Goal: Task Accomplishment & Management: Manage account settings

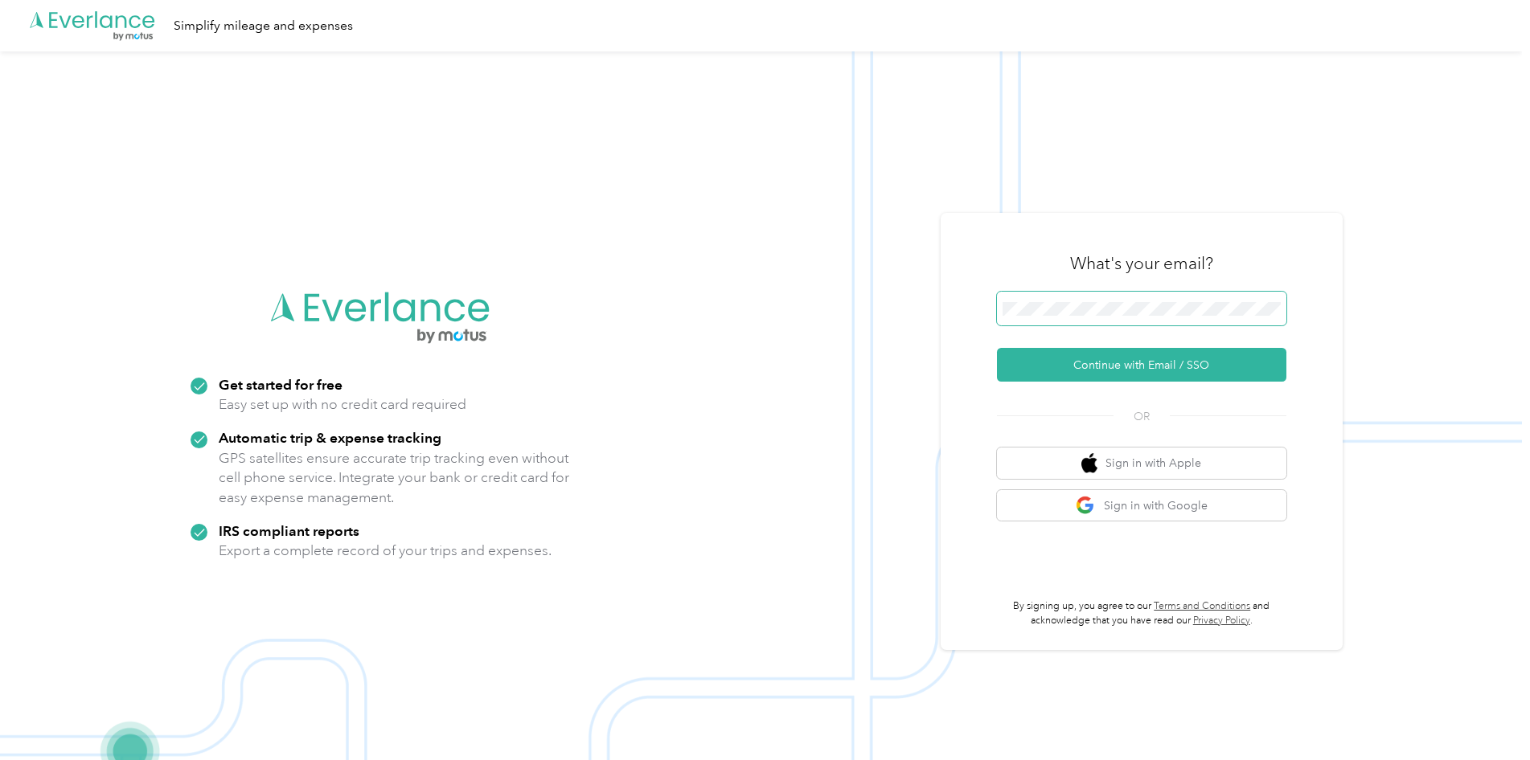
click at [1043, 325] on span at bounding box center [1141, 309] width 289 height 34
click at [1125, 366] on button "Continue with Email / SSO" at bounding box center [1141, 365] width 289 height 34
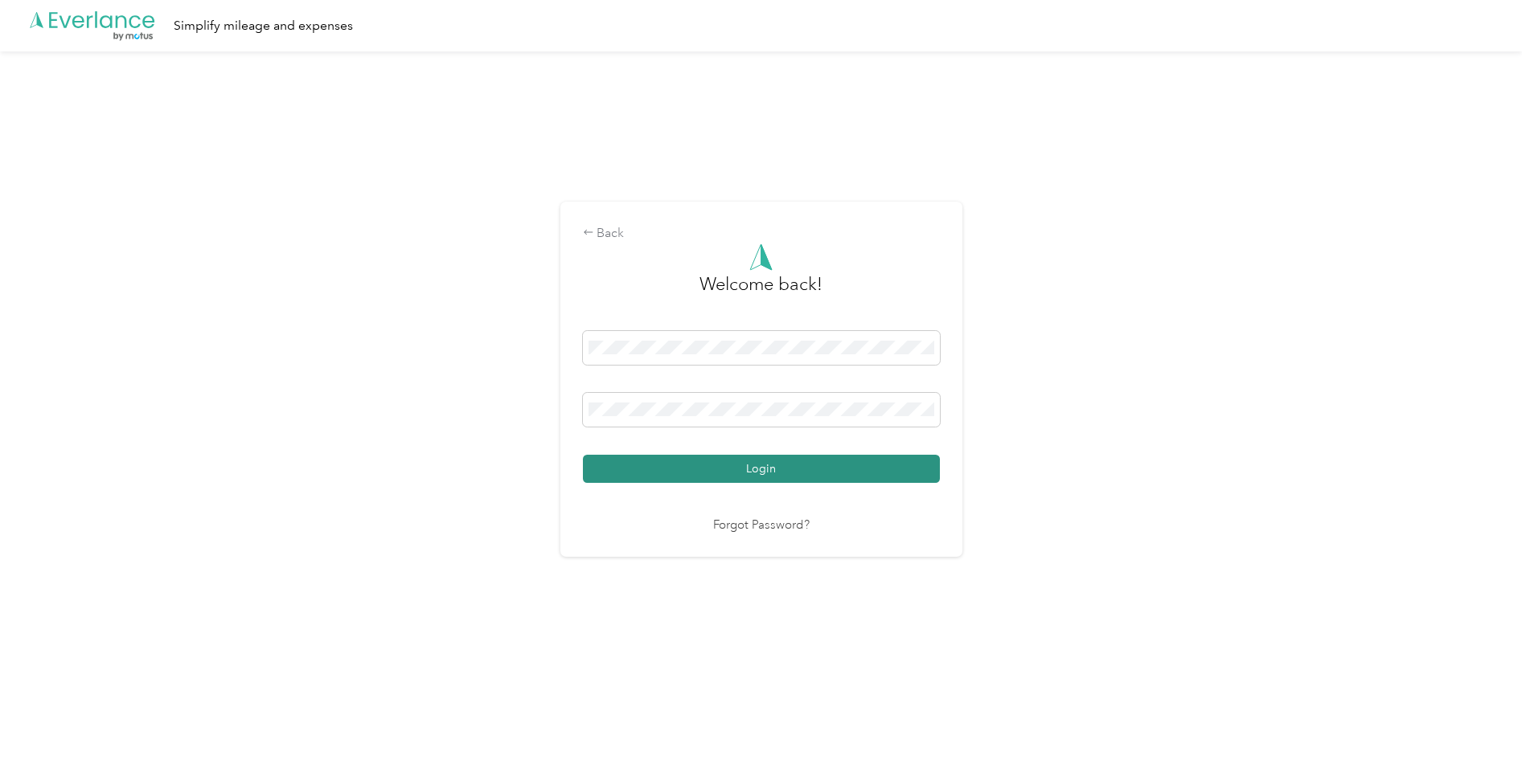
click at [740, 477] on button "Login" at bounding box center [761, 469] width 357 height 28
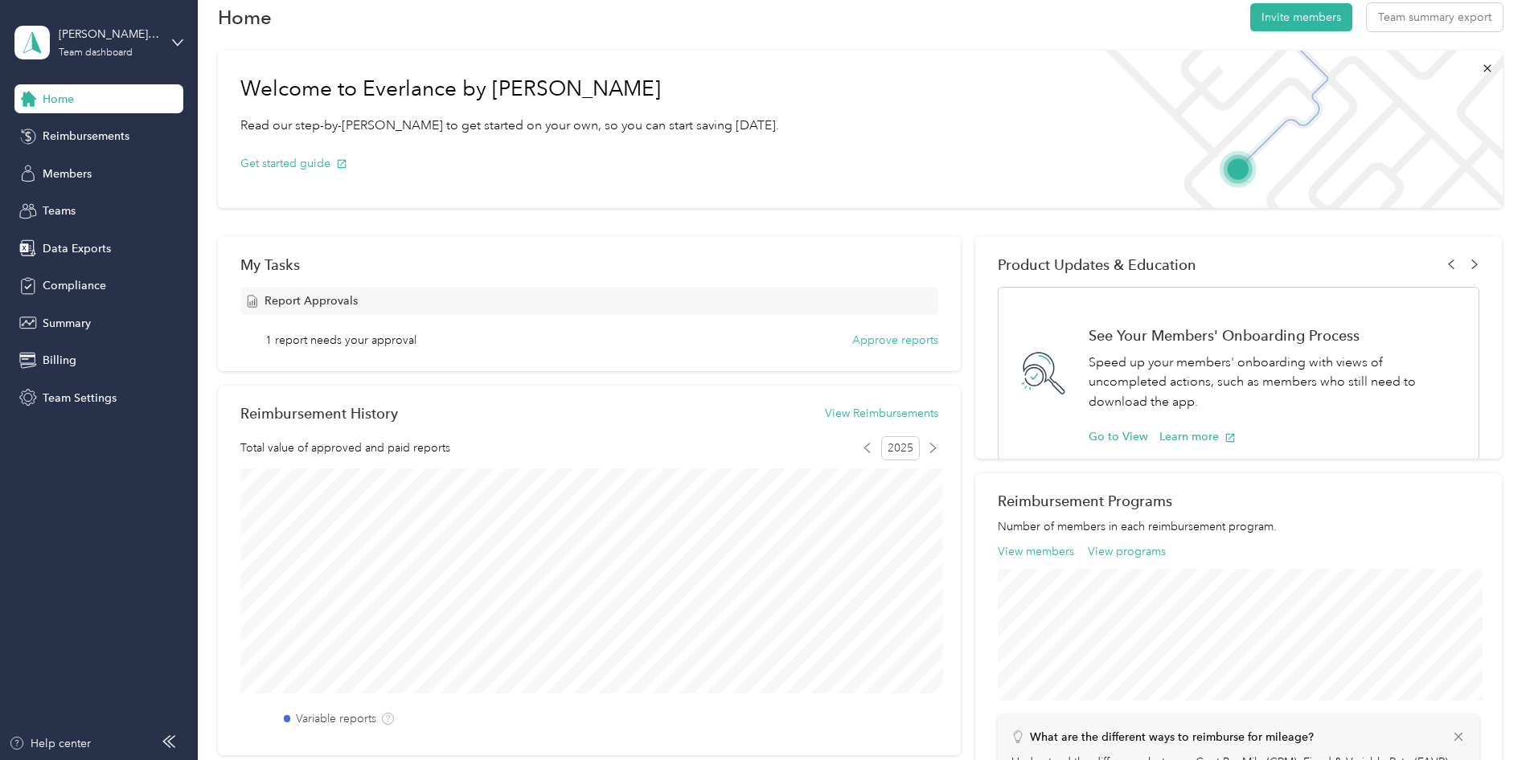
scroll to position [35, 0]
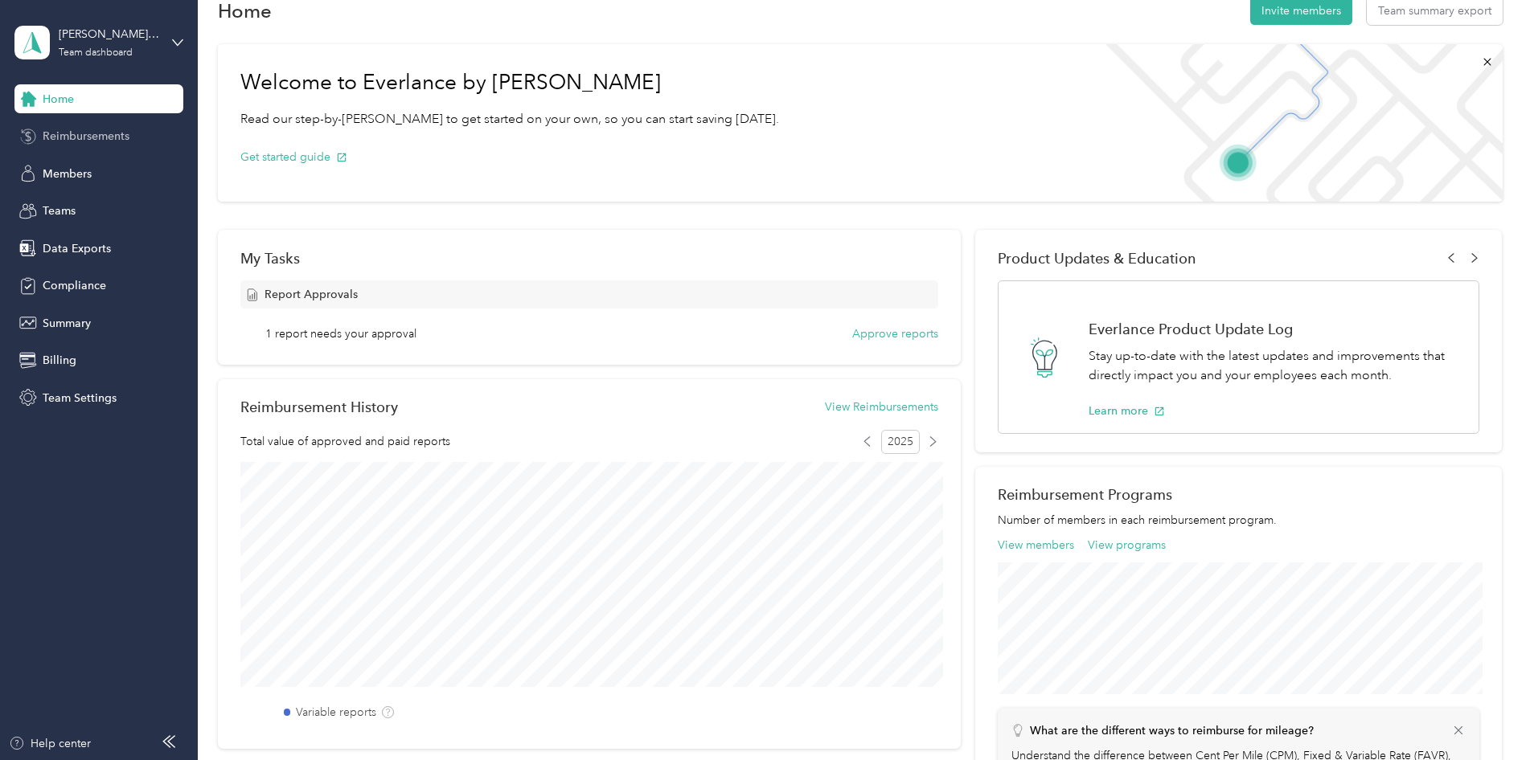
click at [76, 150] on div "Reimbursements" at bounding box center [98, 136] width 169 height 29
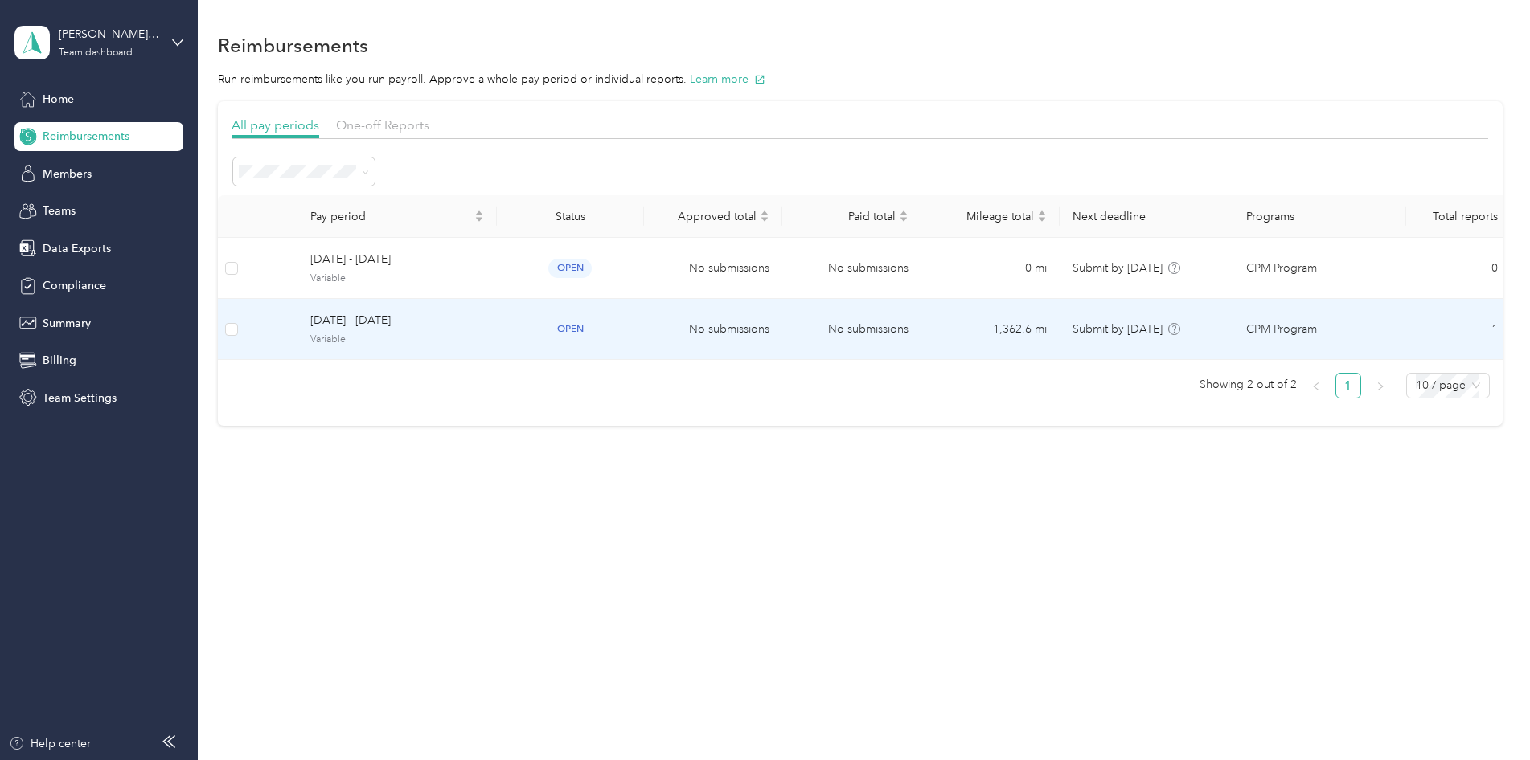
click at [273, 327] on td at bounding box center [271, 329] width 52 height 61
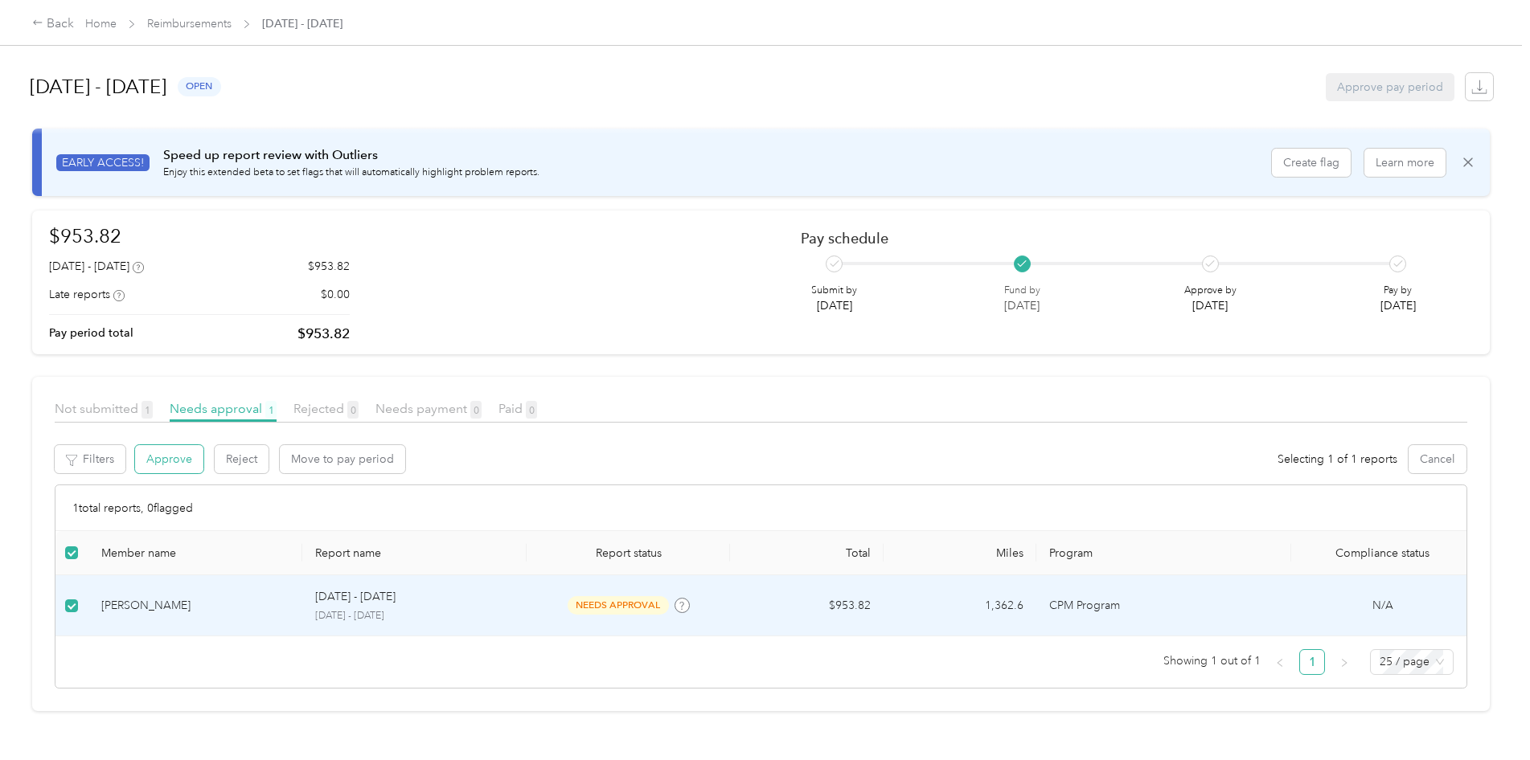
click at [169, 455] on button "Approve" at bounding box center [169, 459] width 68 height 28
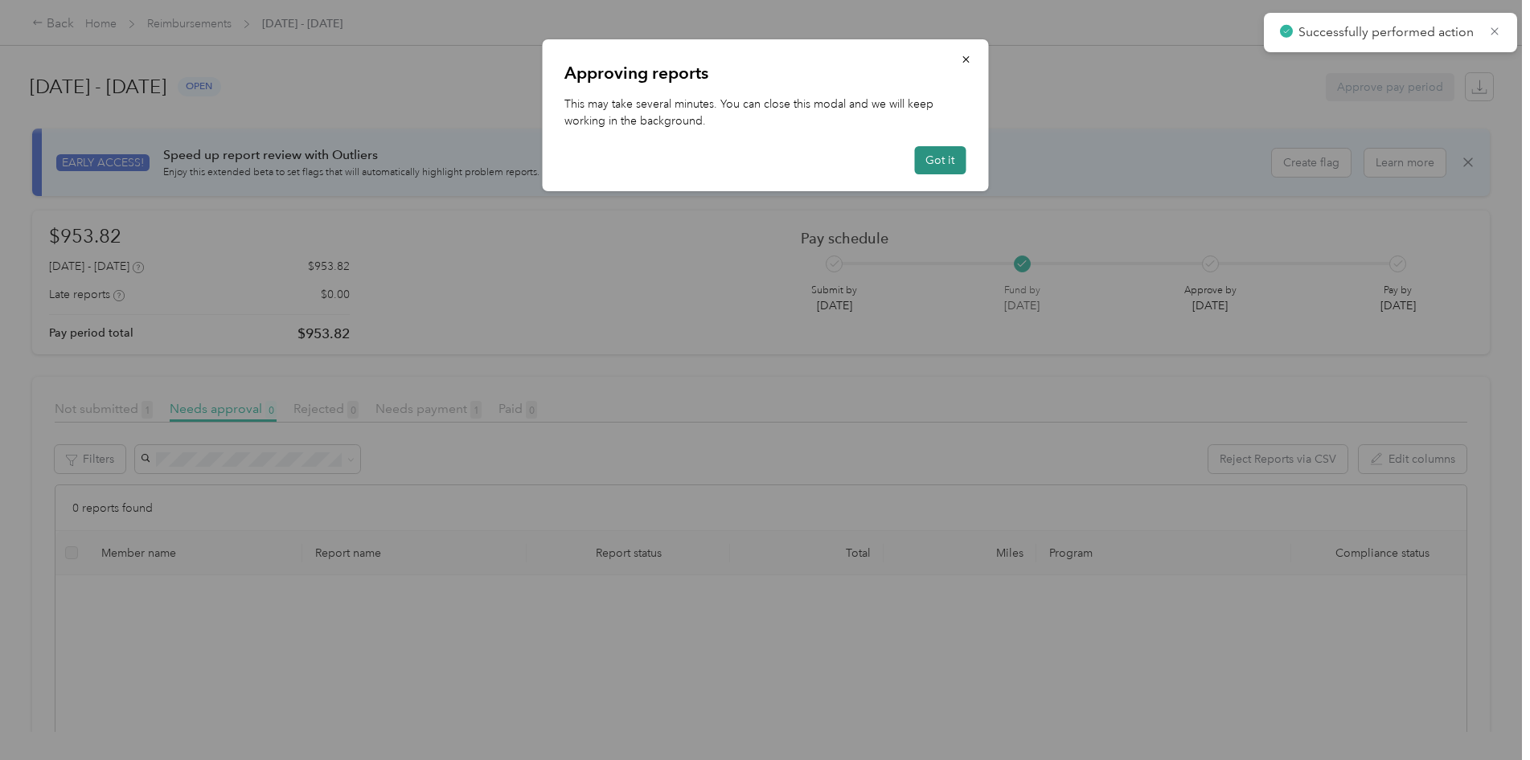
click at [946, 165] on button "Got it" at bounding box center [939, 160] width 51 height 28
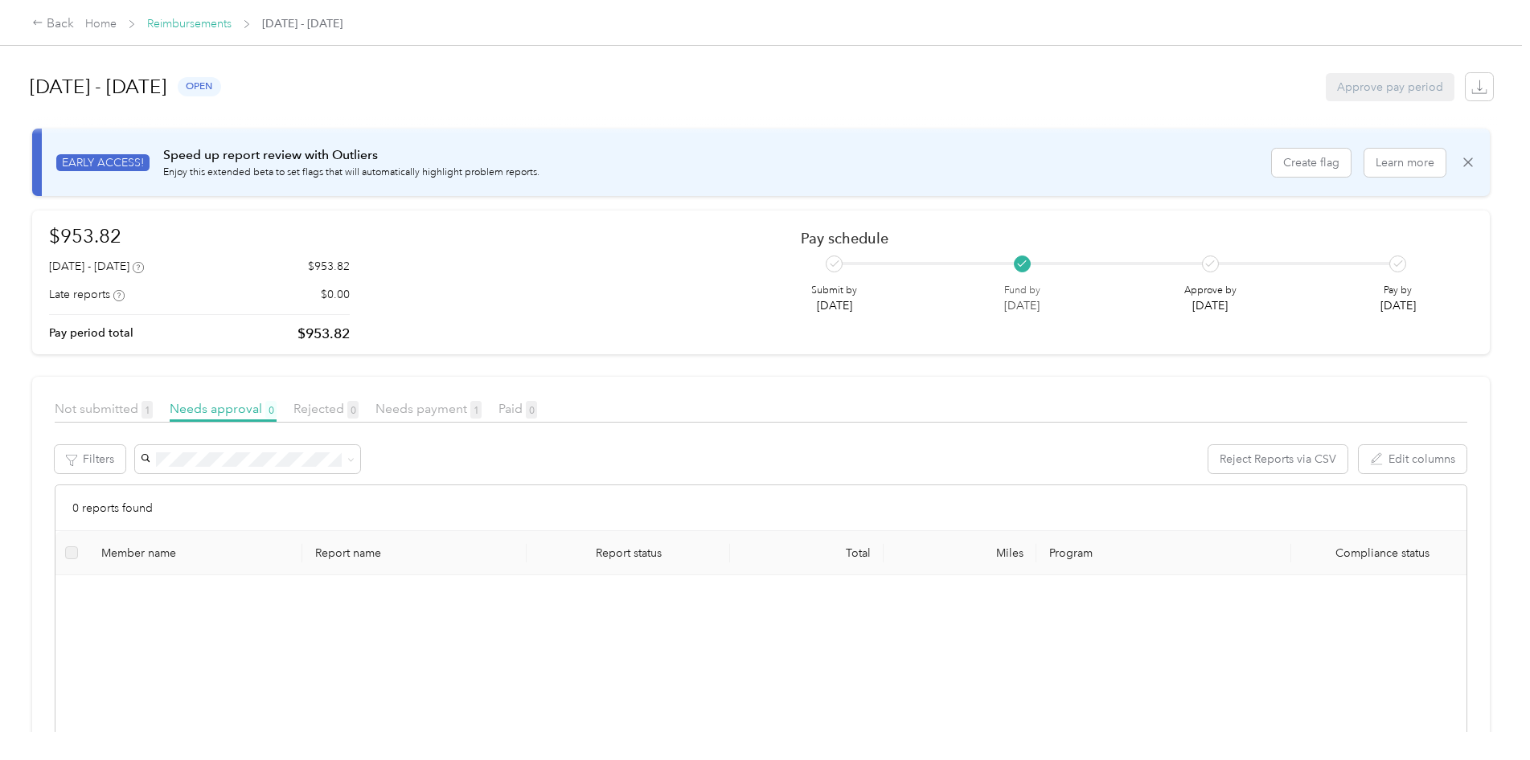
click at [178, 24] on link "Reimbursements" at bounding box center [189, 24] width 84 height 14
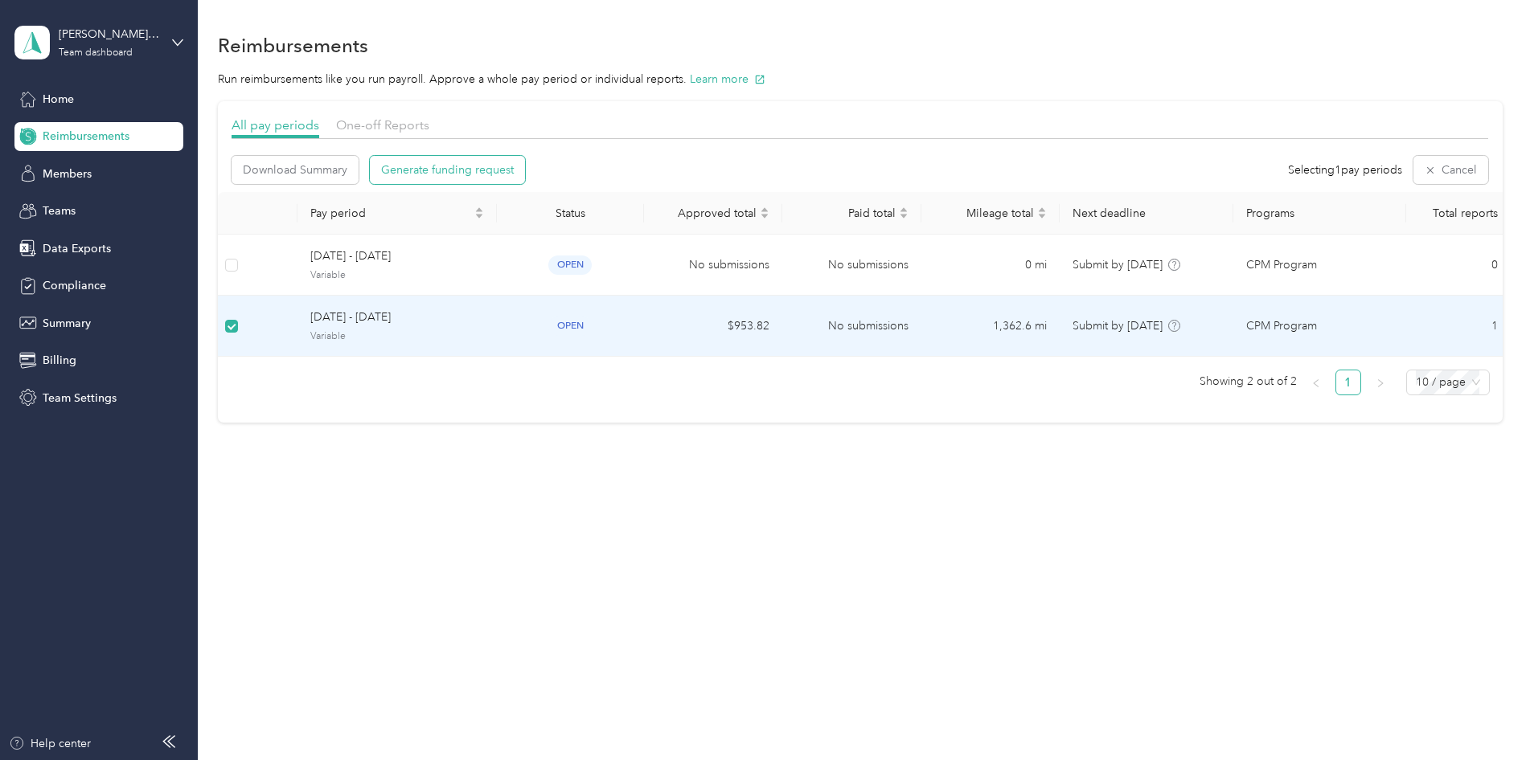
click at [459, 172] on span "Generate funding request" at bounding box center [447, 170] width 133 height 17
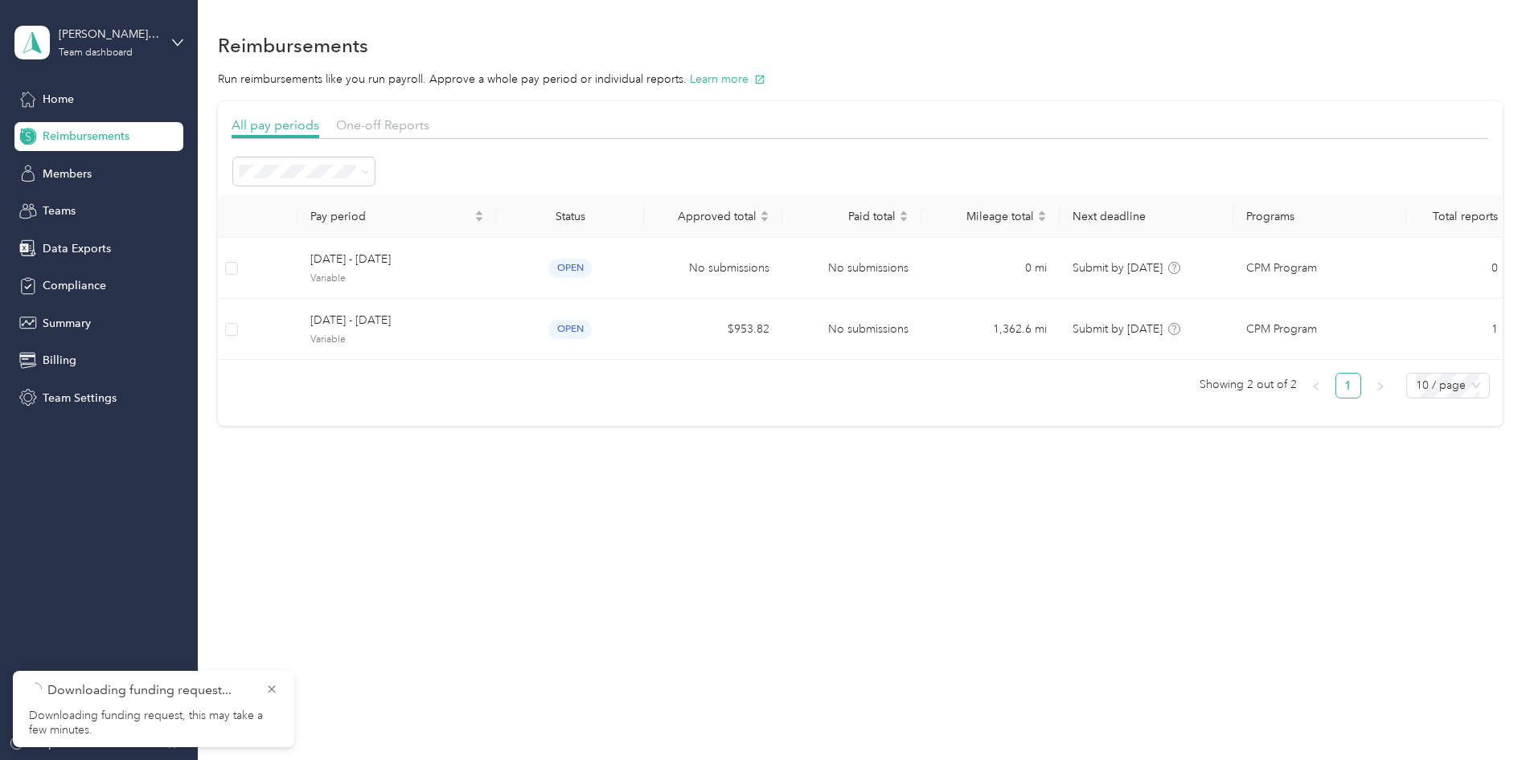
click at [104, 137] on span "Reimbursements" at bounding box center [86, 136] width 87 height 17
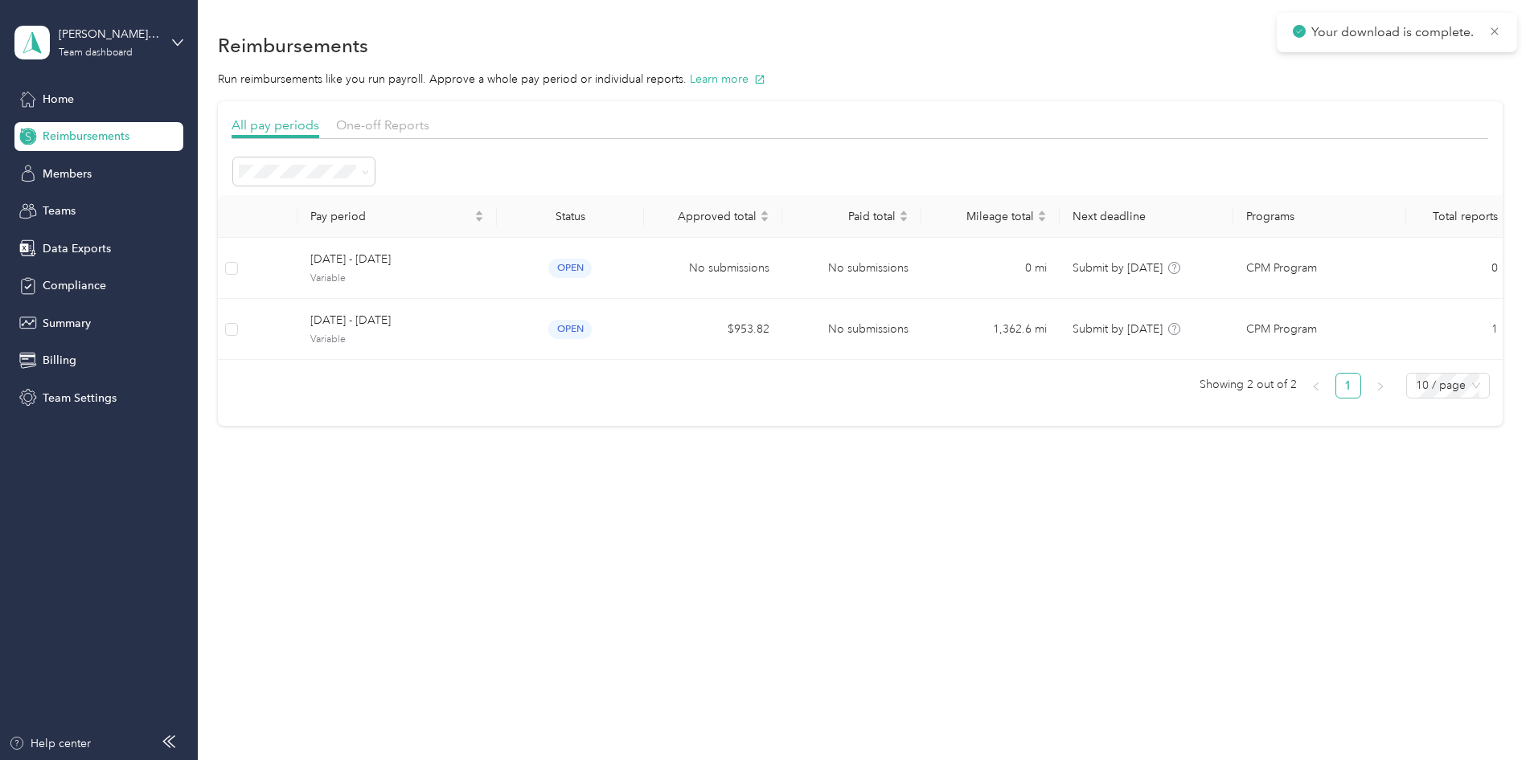
click at [104, 130] on span "Reimbursements" at bounding box center [86, 136] width 87 height 17
click at [66, 93] on span "Home" at bounding box center [58, 99] width 31 height 17
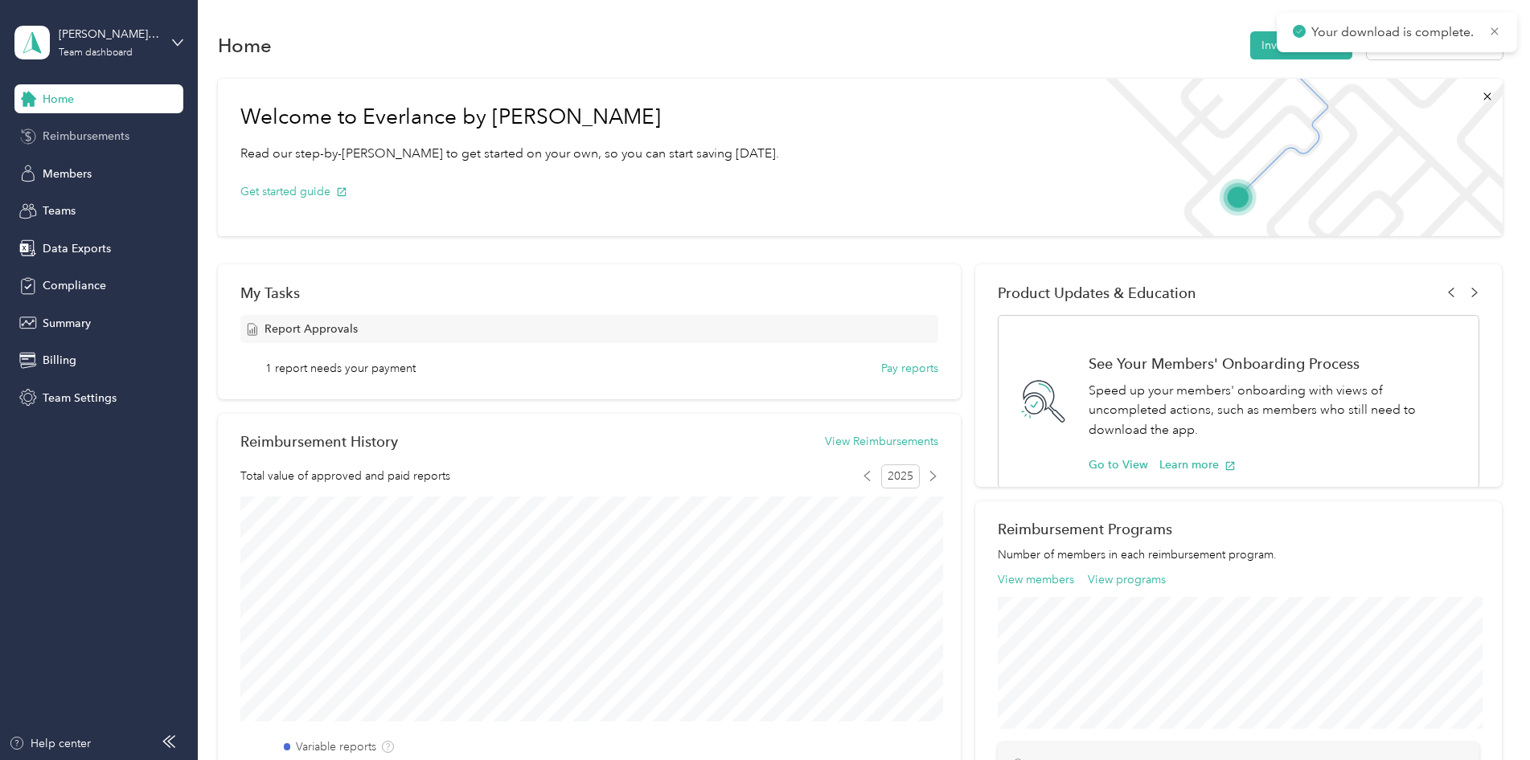
click at [91, 129] on span "Reimbursements" at bounding box center [86, 136] width 87 height 17
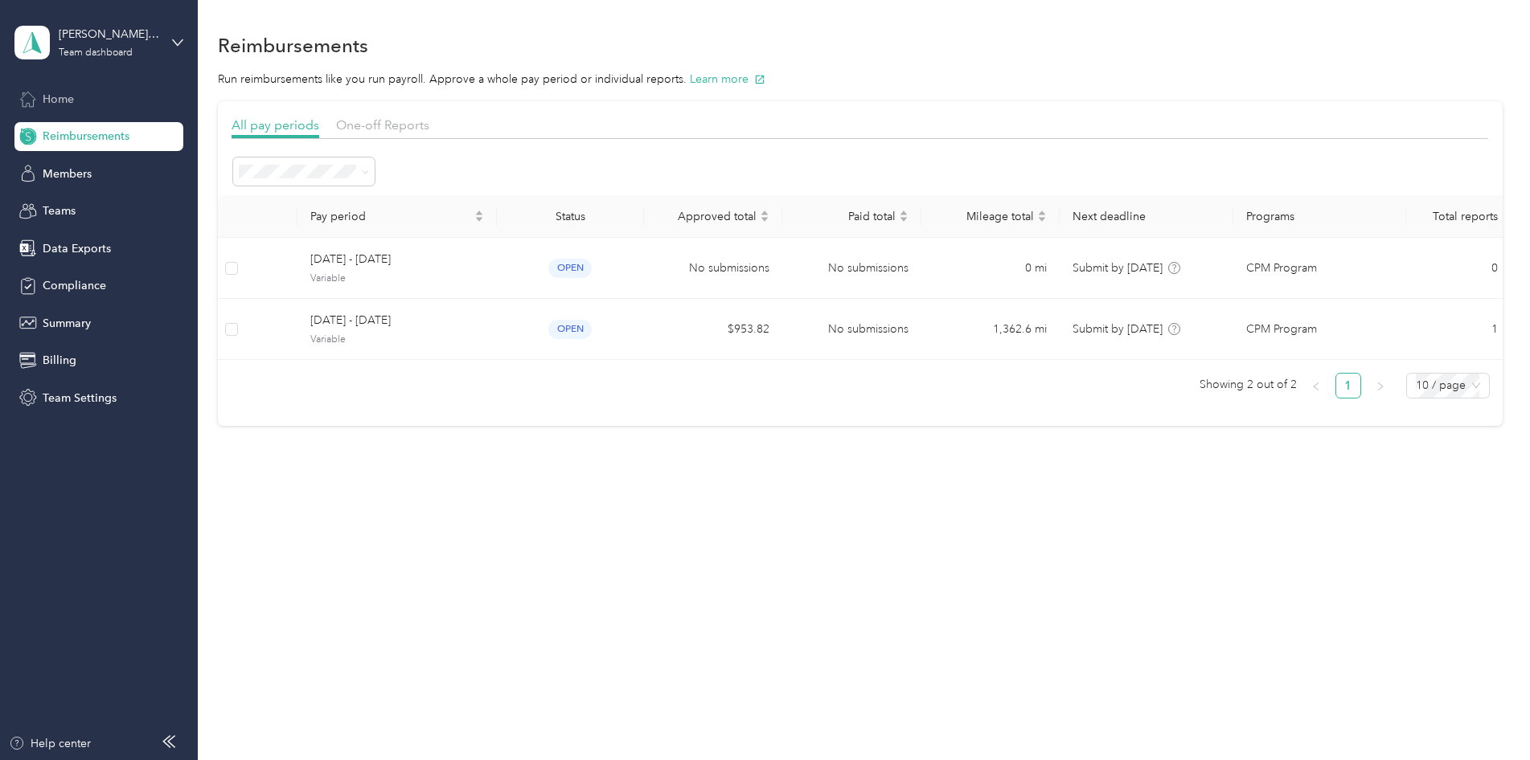
click at [64, 97] on span "Home" at bounding box center [58, 99] width 31 height 17
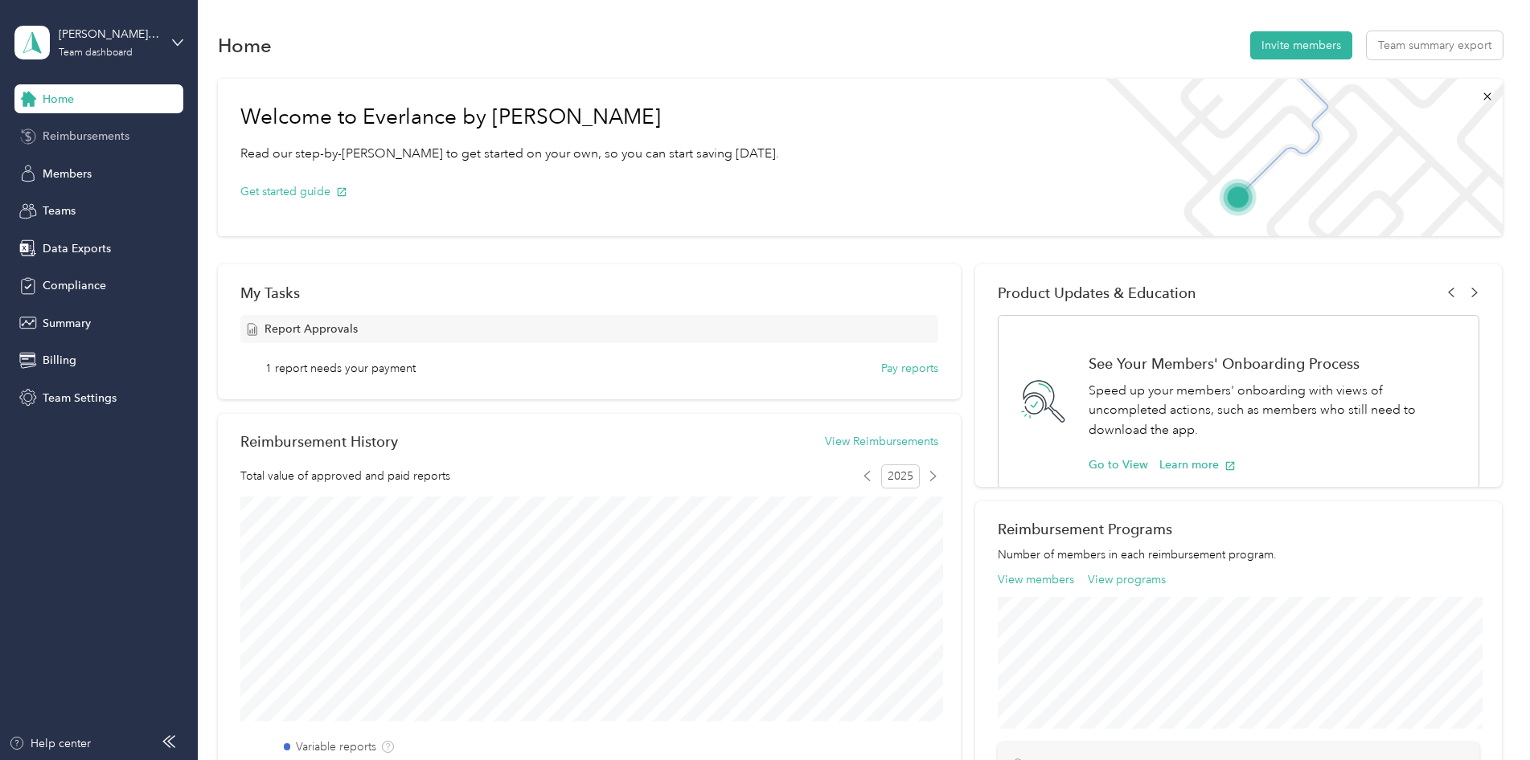
click at [106, 144] on span "Reimbursements" at bounding box center [86, 136] width 87 height 17
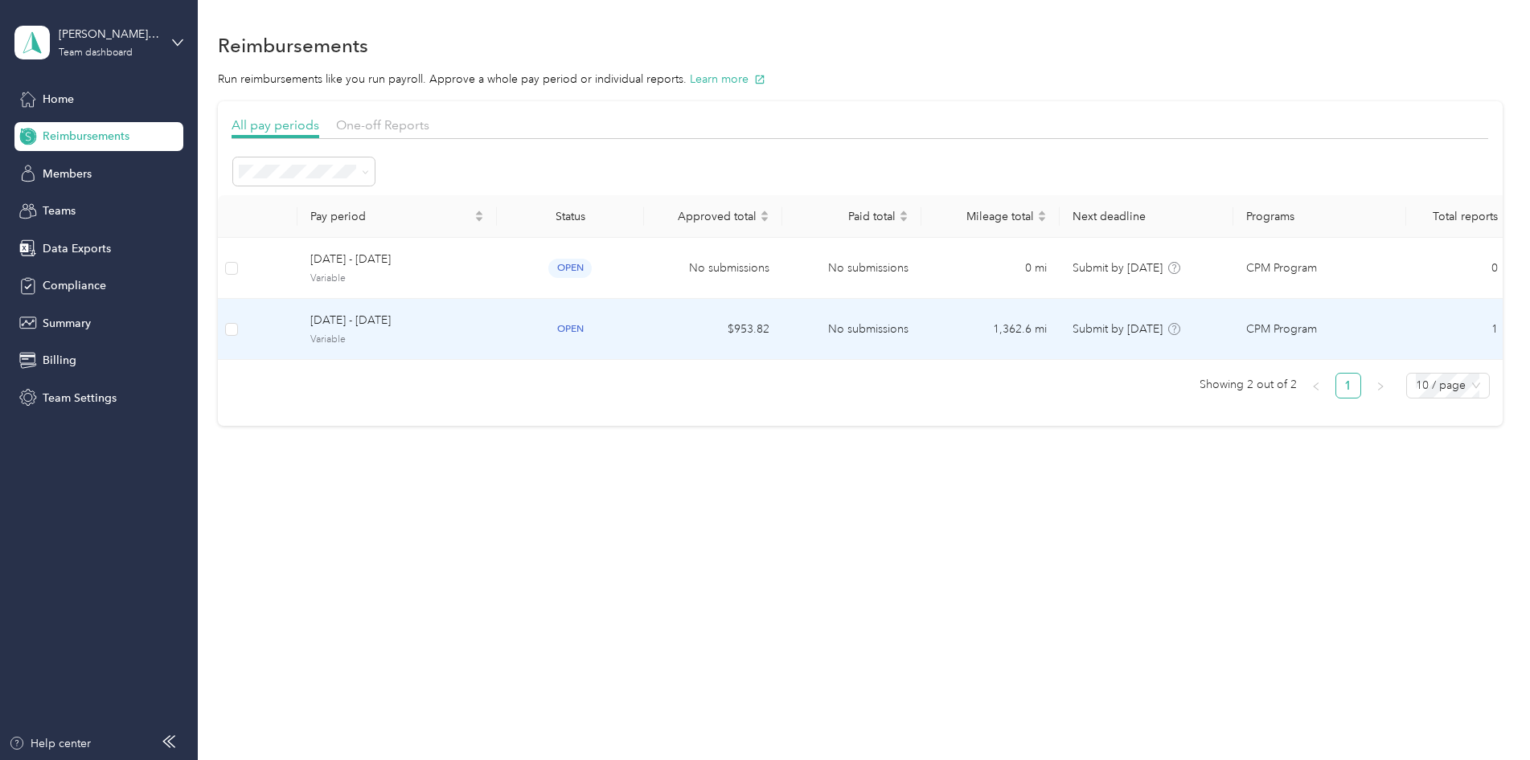
click at [410, 323] on span "[DATE] - [DATE]" at bounding box center [397, 321] width 174 height 18
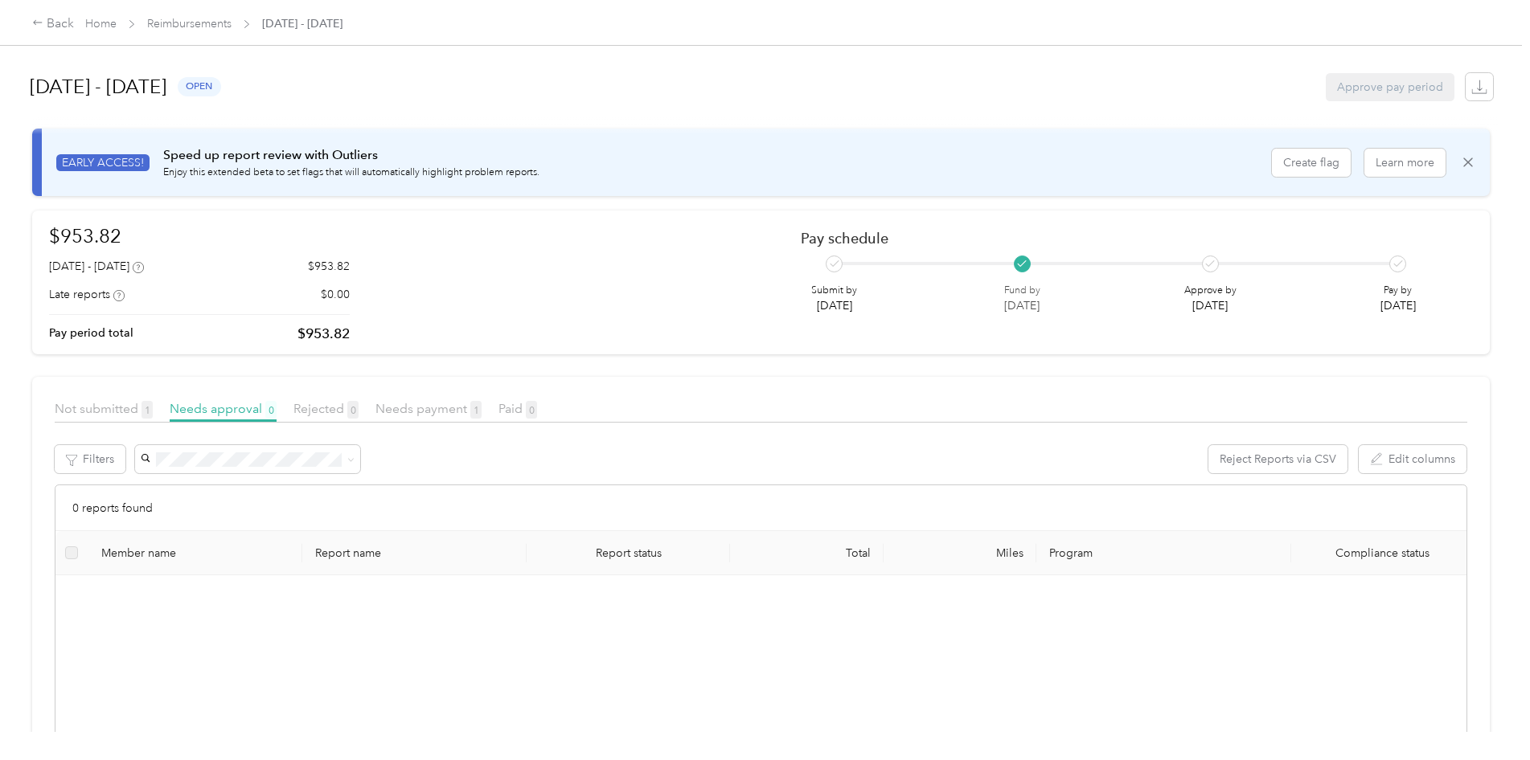
click at [1031, 267] on div at bounding box center [1022, 264] width 17 height 17
click at [1207, 270] on div "Approve by [DATE]" at bounding box center [1210, 285] width 68 height 59
click at [1215, 268] on icon at bounding box center [1210, 264] width 10 height 10
click at [1214, 306] on p "[DATE]" at bounding box center [1210, 305] width 52 height 17
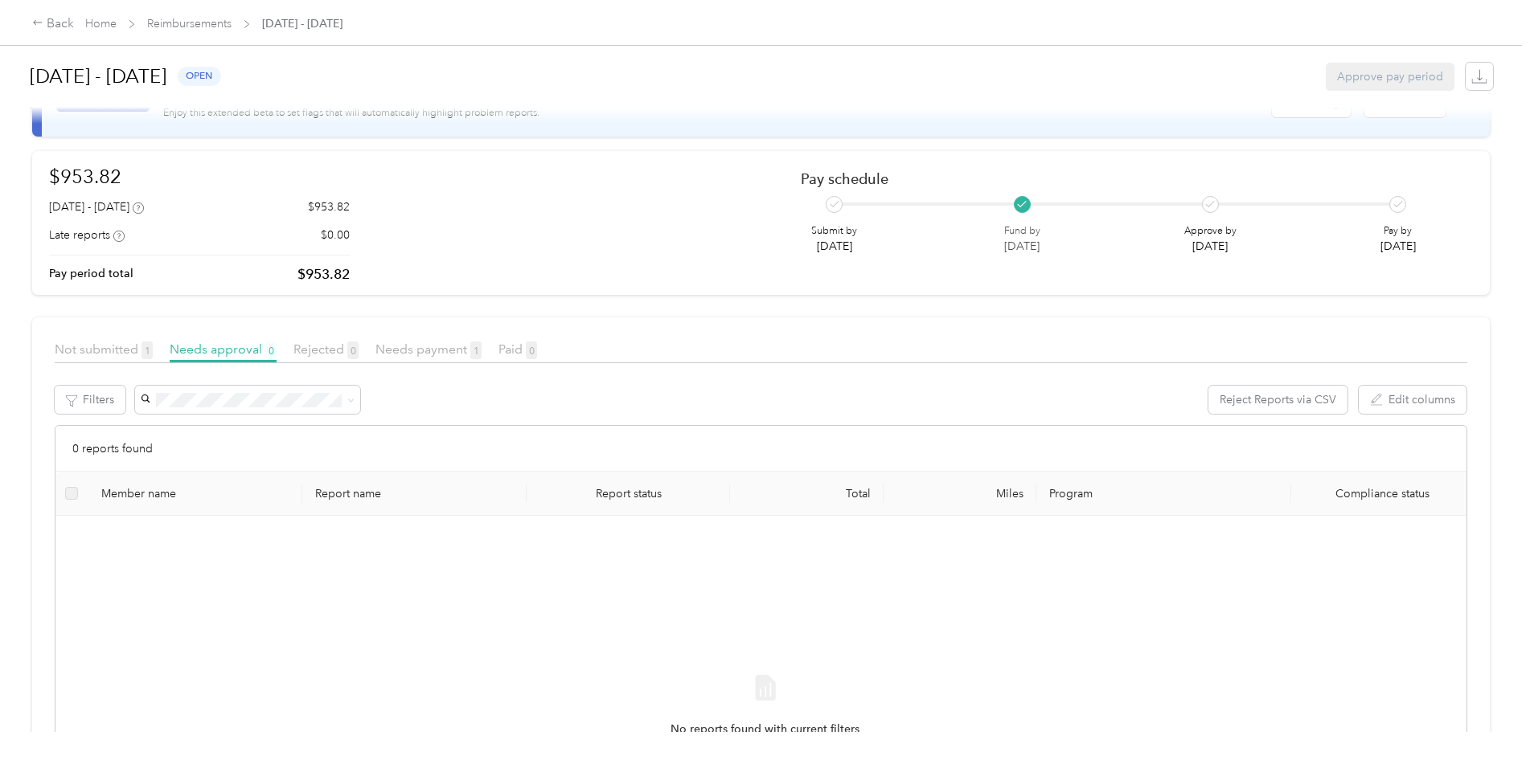
scroll to position [68, 0]
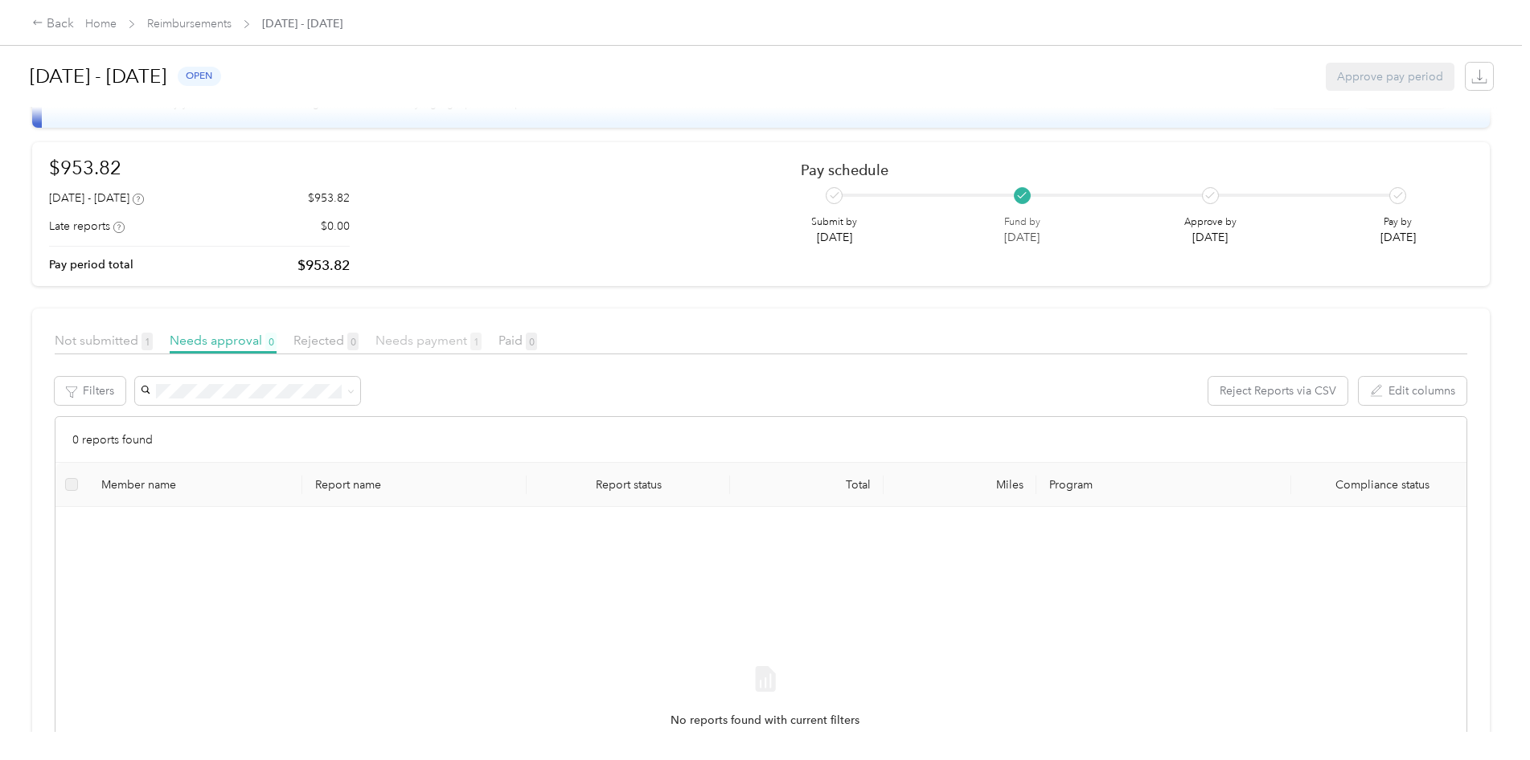
click at [411, 340] on span "Needs payment 1" at bounding box center [428, 340] width 106 height 15
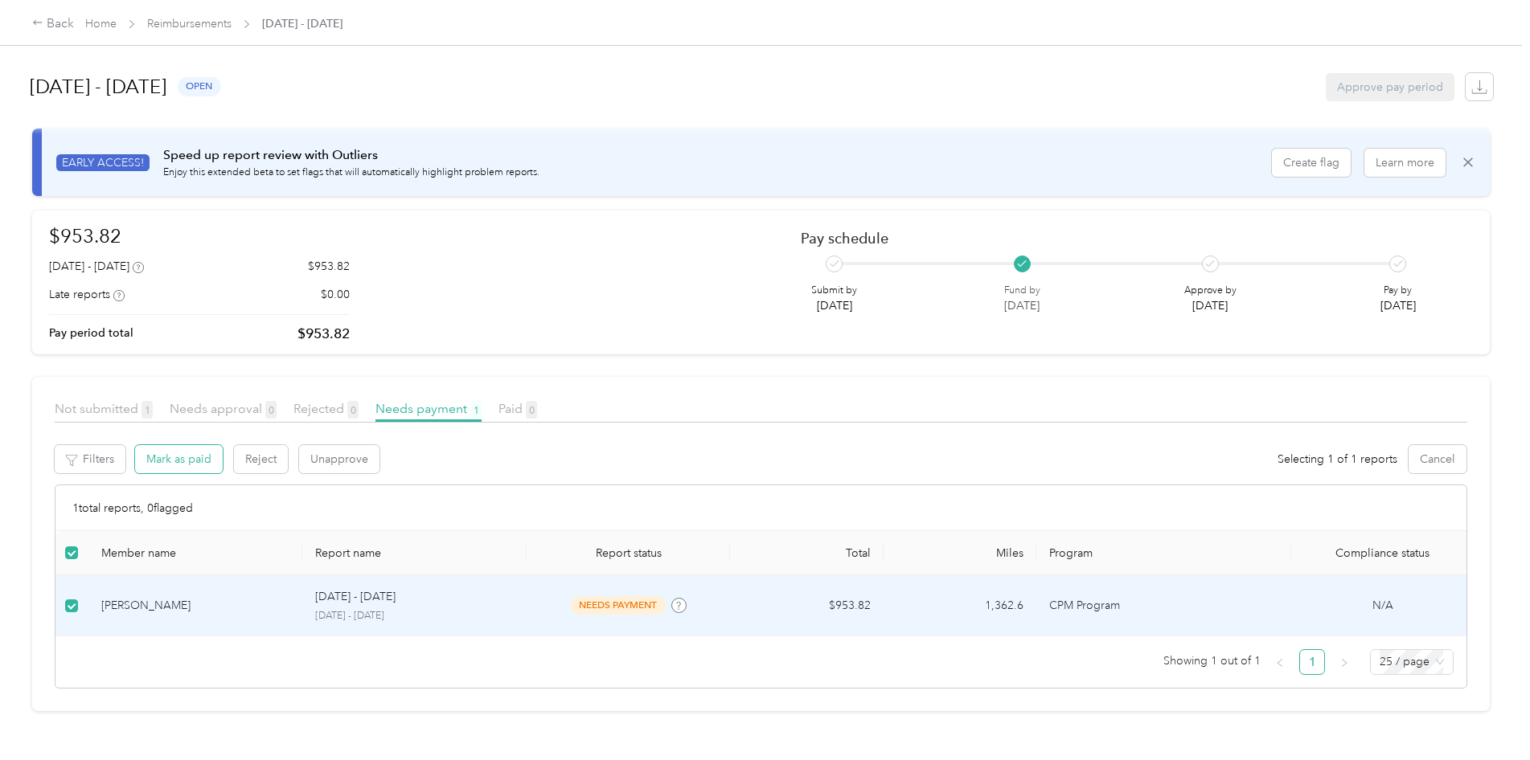
click at [176, 461] on button "Mark as paid" at bounding box center [179, 459] width 88 height 28
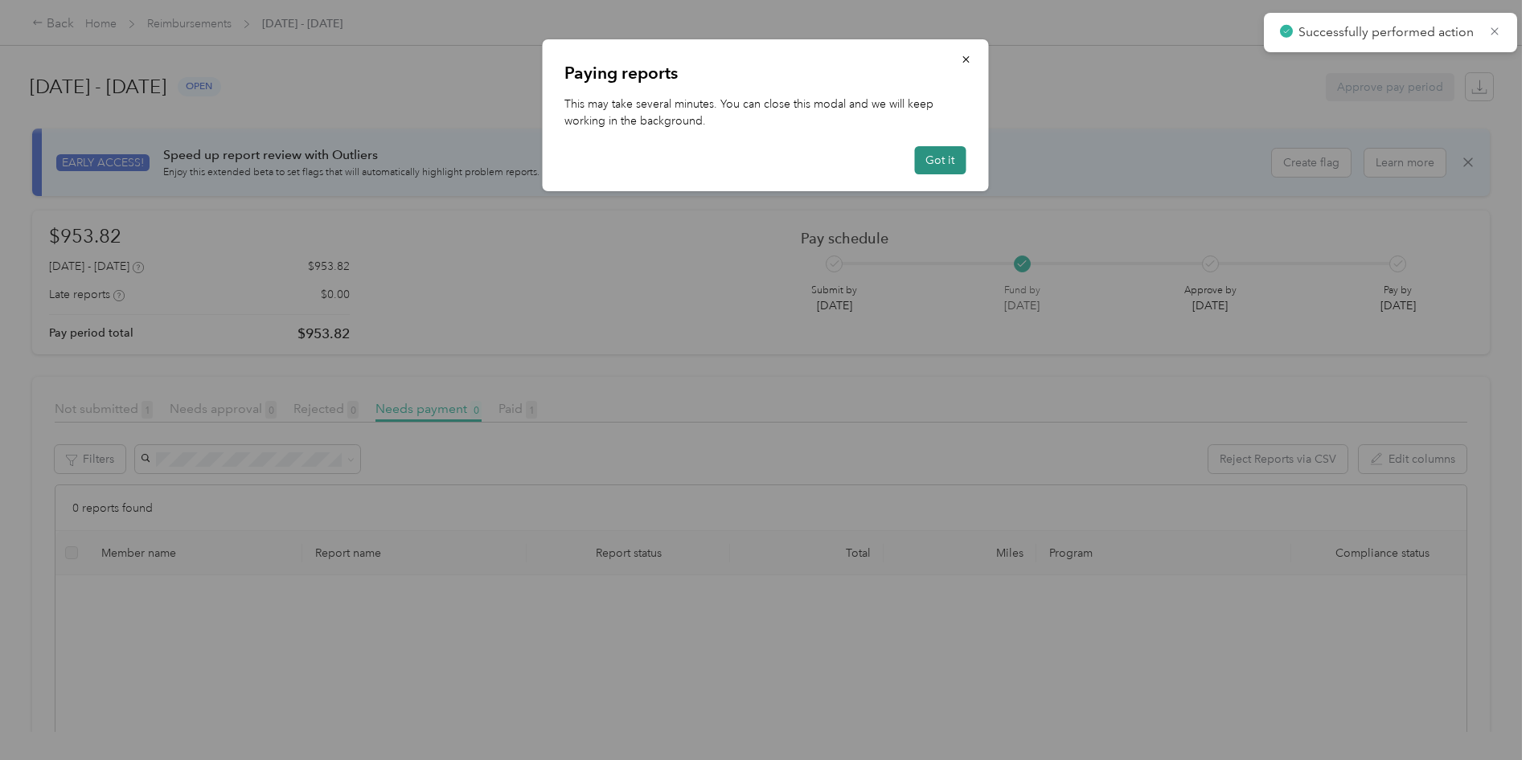
click at [943, 160] on button "Got it" at bounding box center [939, 160] width 51 height 28
